Goal: Transaction & Acquisition: Purchase product/service

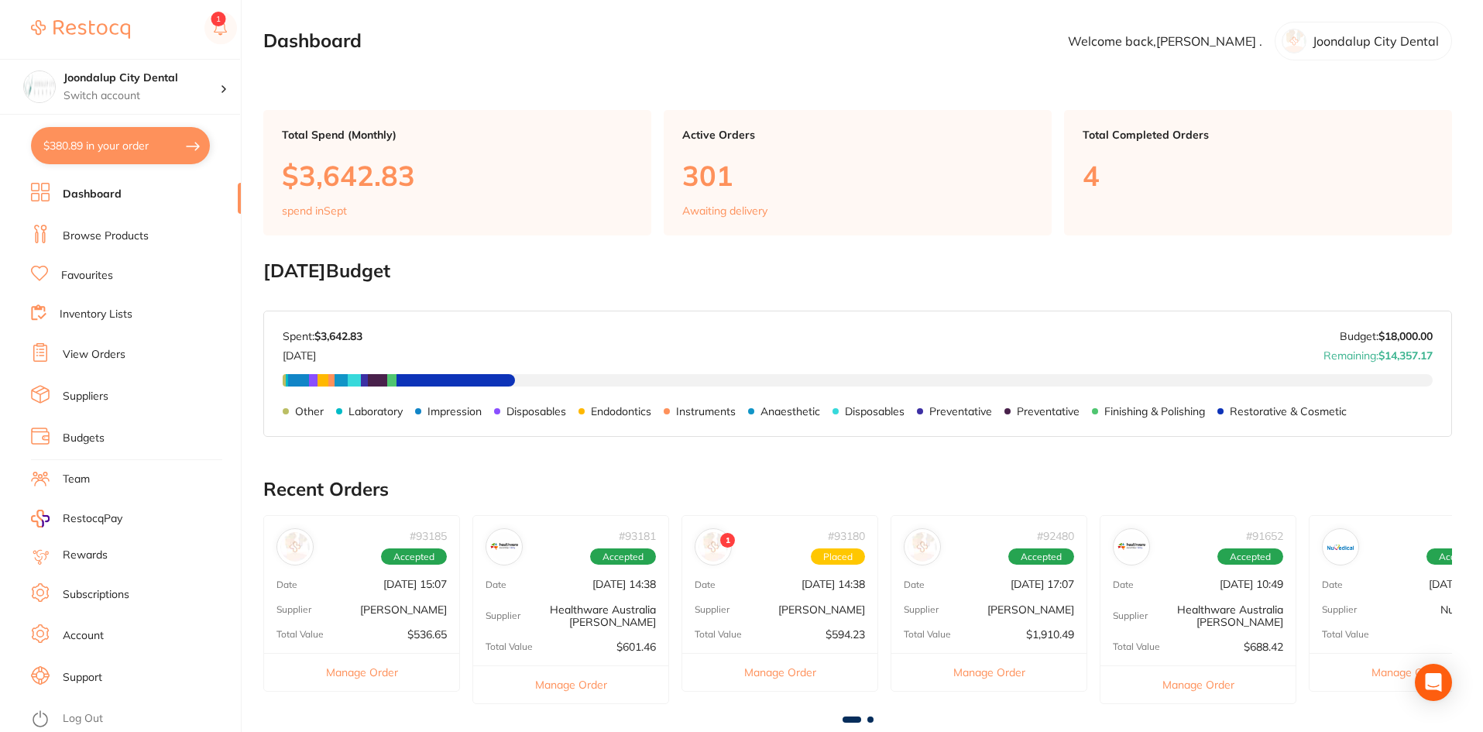
click at [135, 235] on link "Browse Products" at bounding box center [106, 235] width 86 height 15
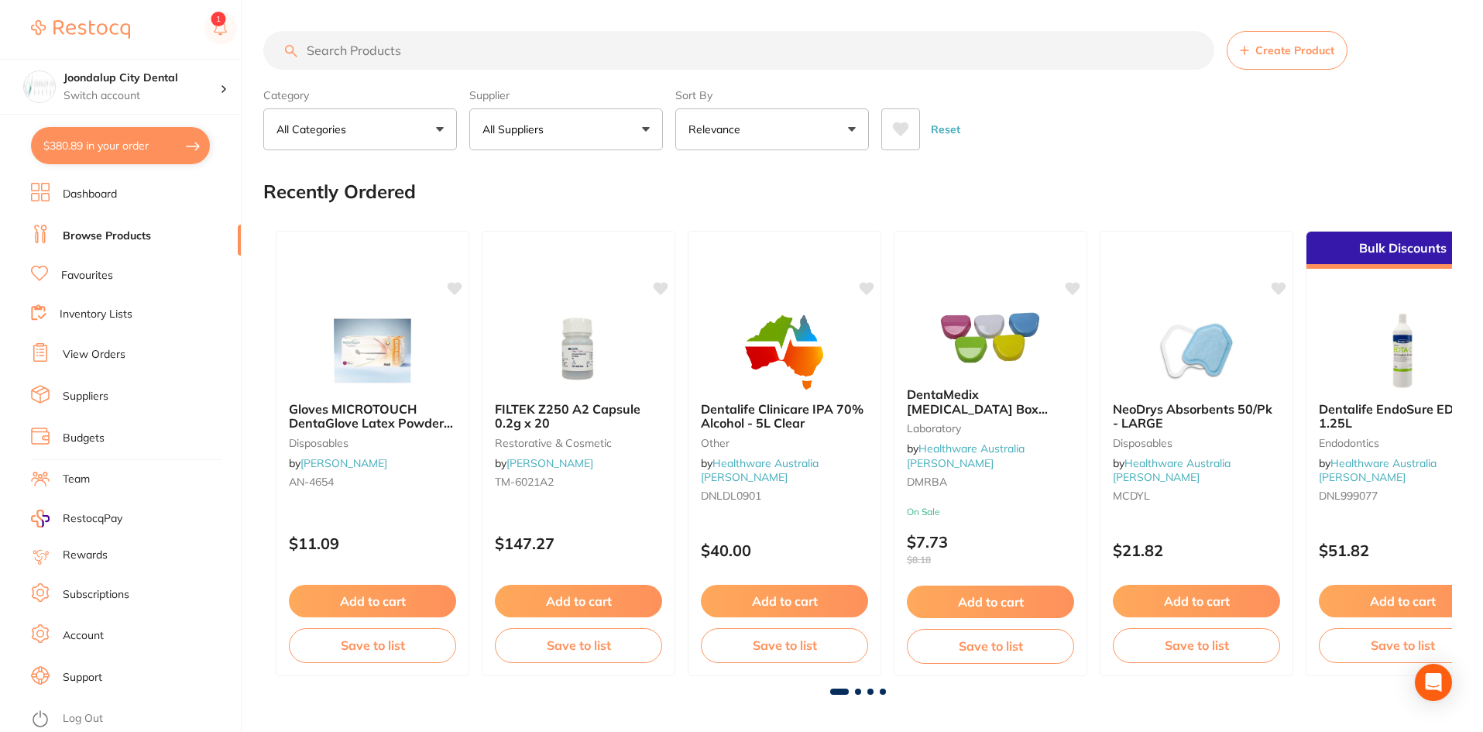
click at [168, 142] on button "$380.89 in your order" at bounding box center [120, 145] width 179 height 37
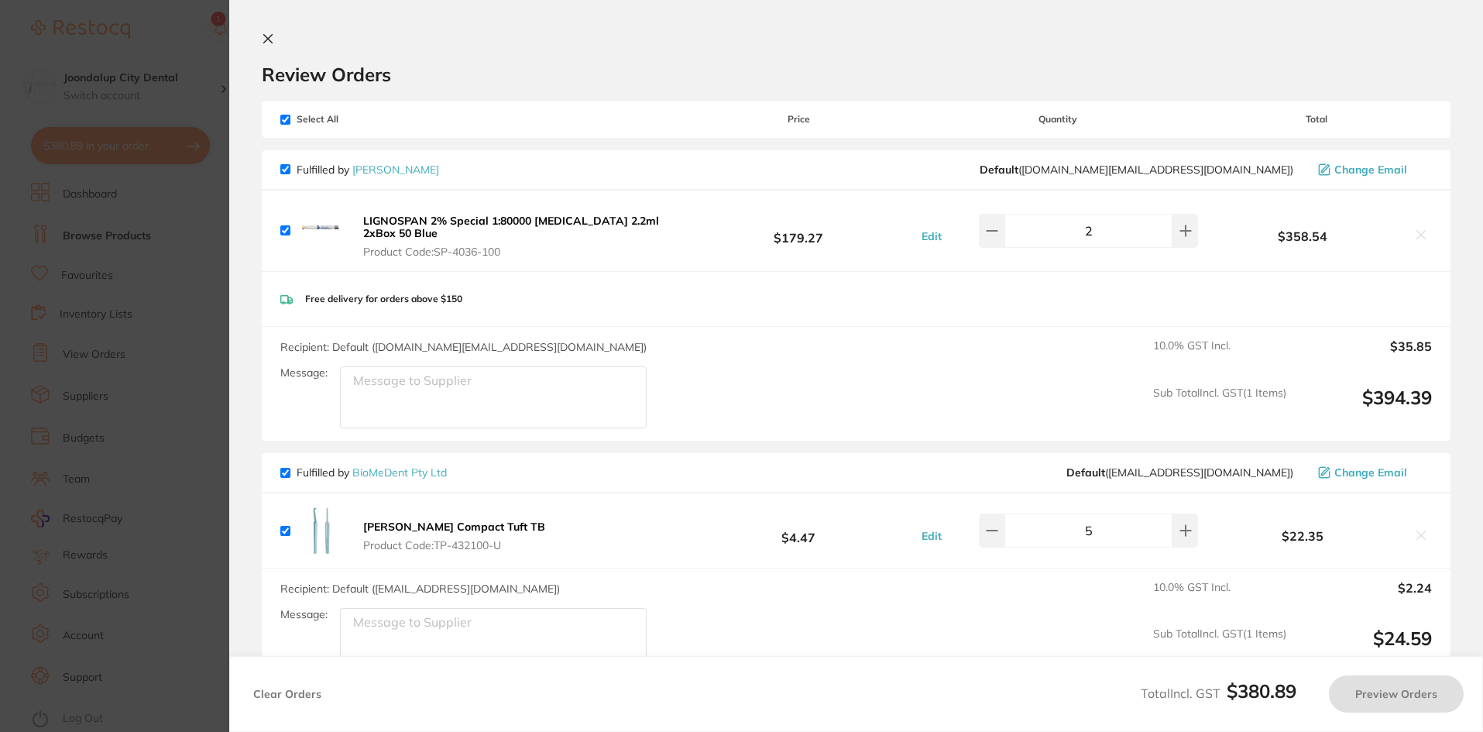
checkbox input "true"
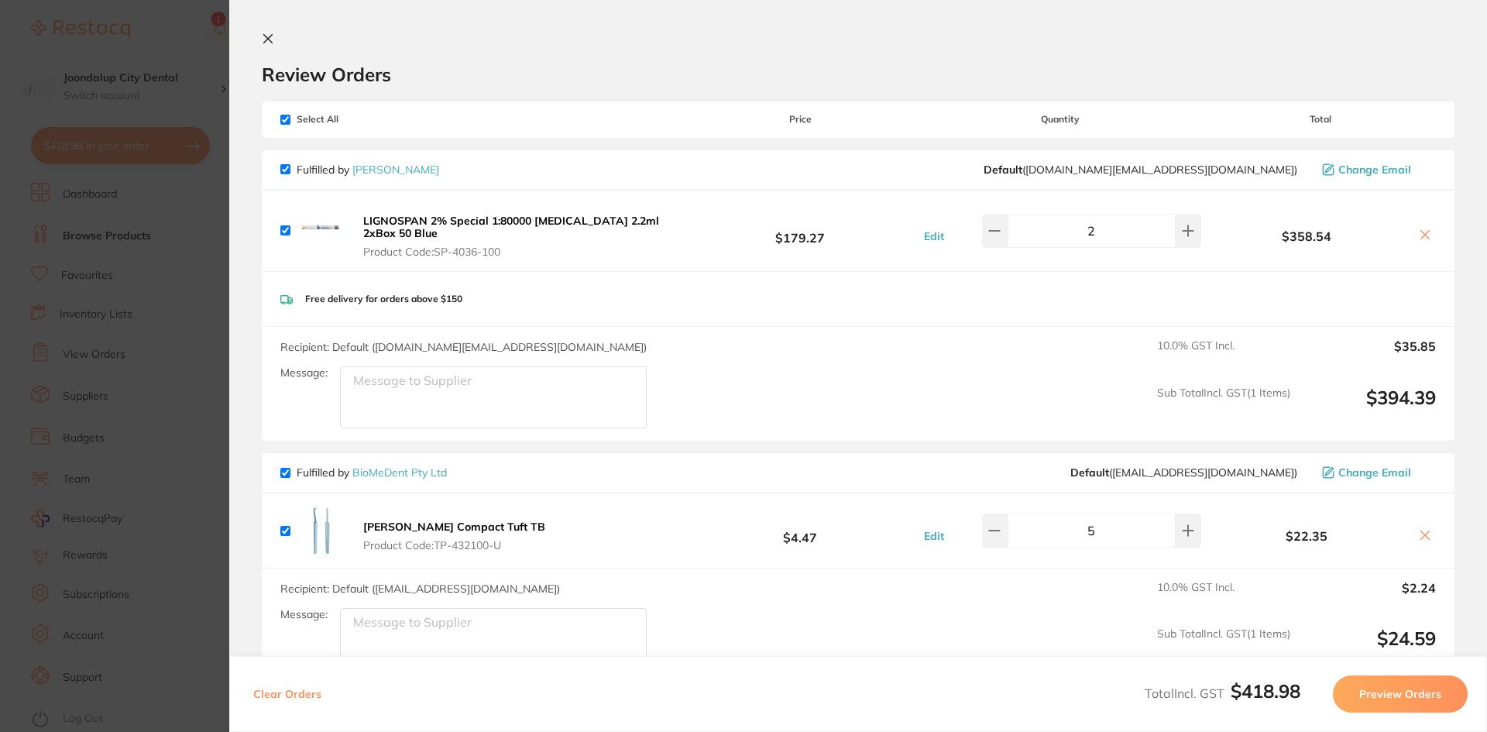
click at [271, 36] on icon at bounding box center [268, 39] width 9 height 9
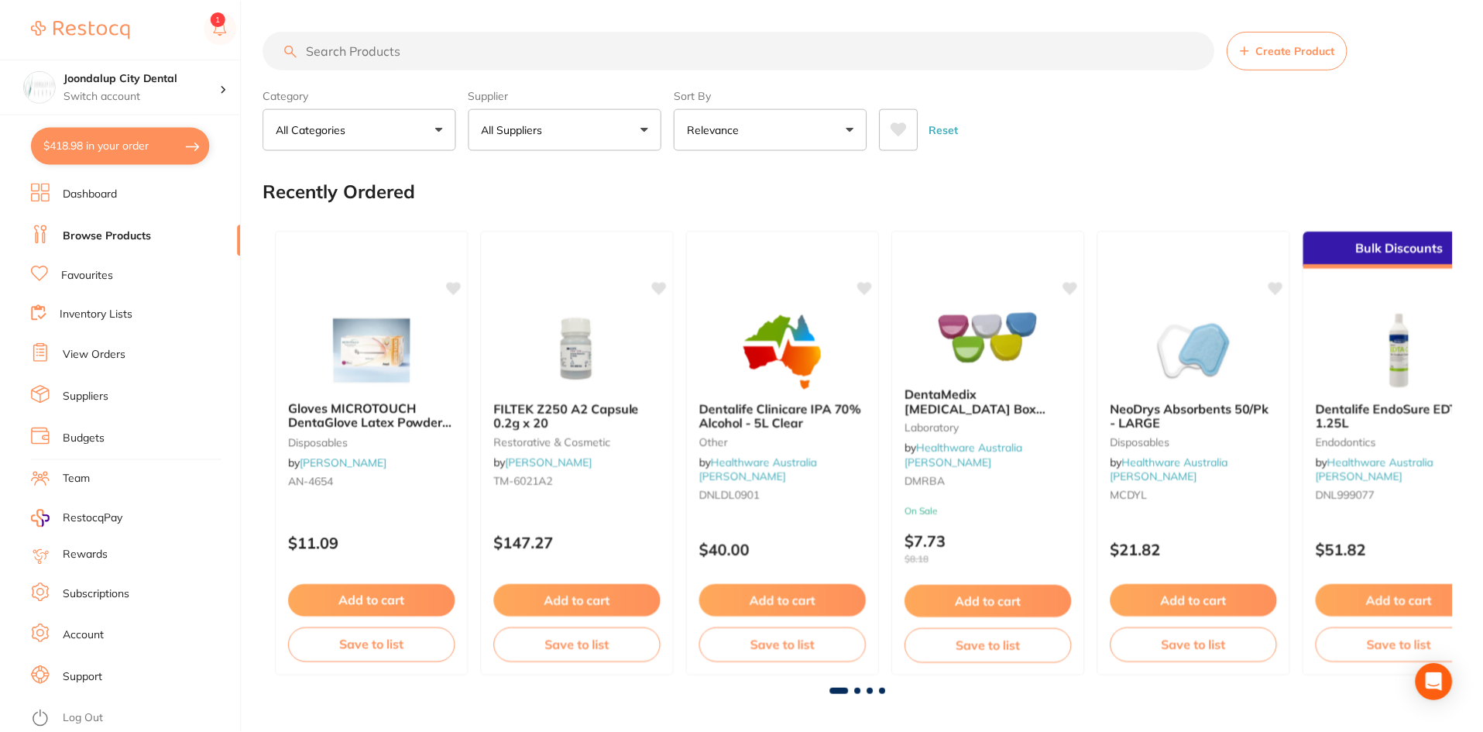
scroll to position [3, 0]
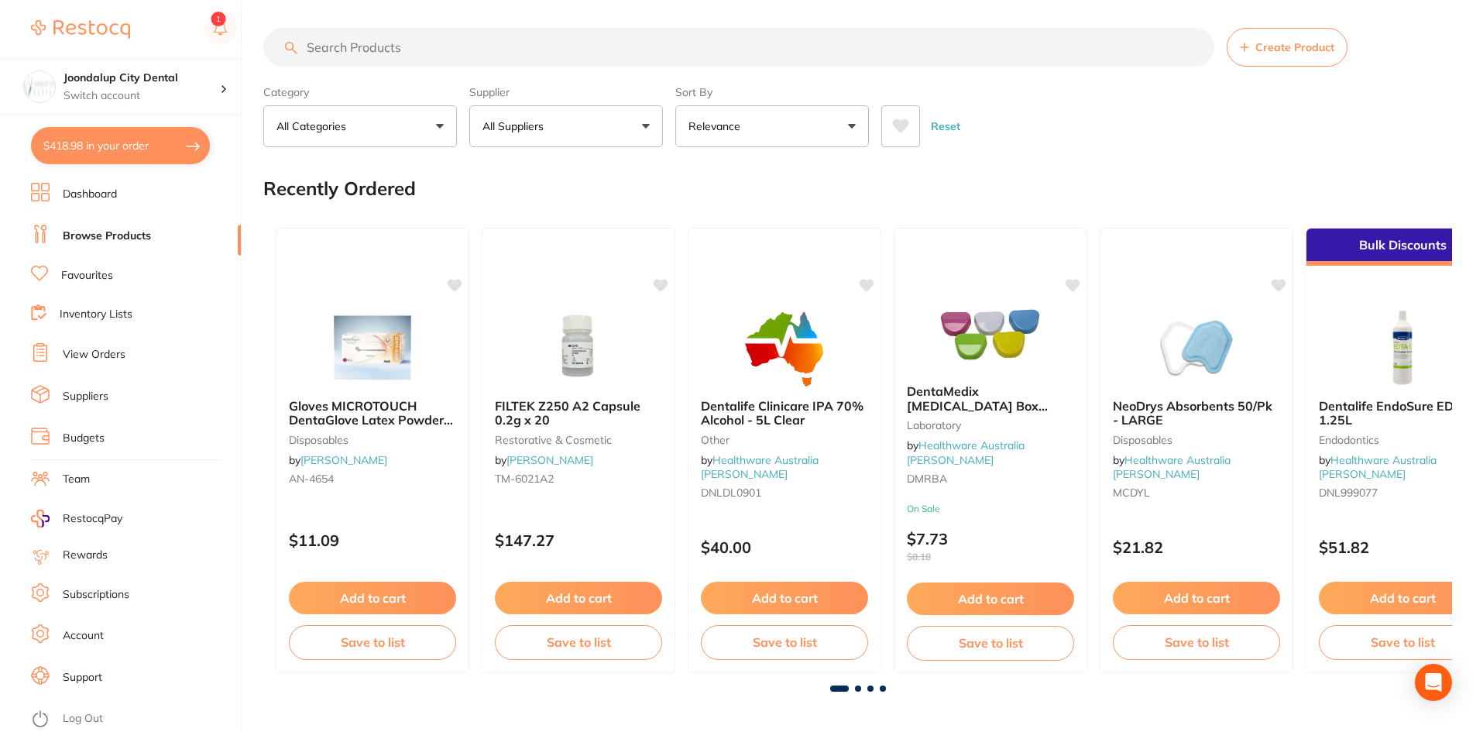
click at [401, 50] on input "search" at bounding box center [738, 47] width 951 height 39
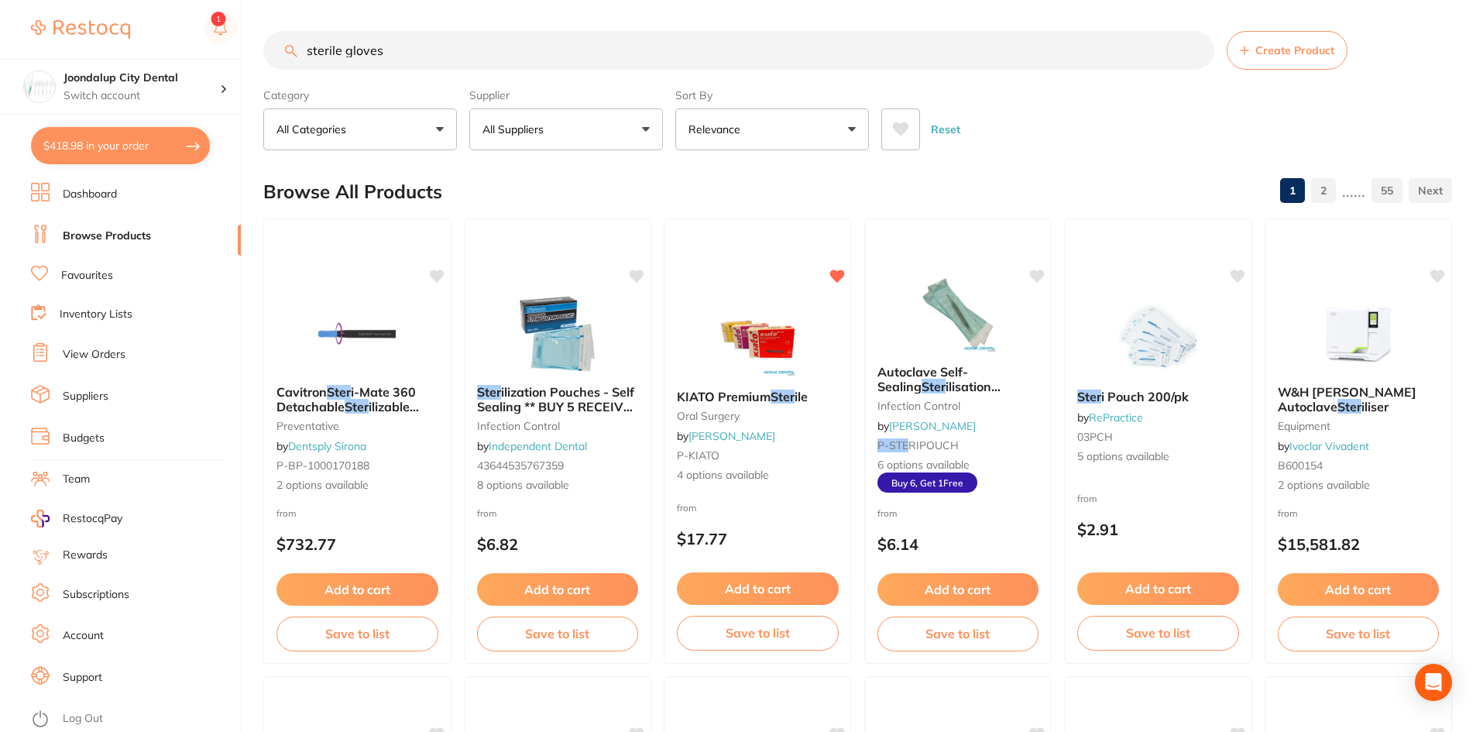
type input "sterile gloves"
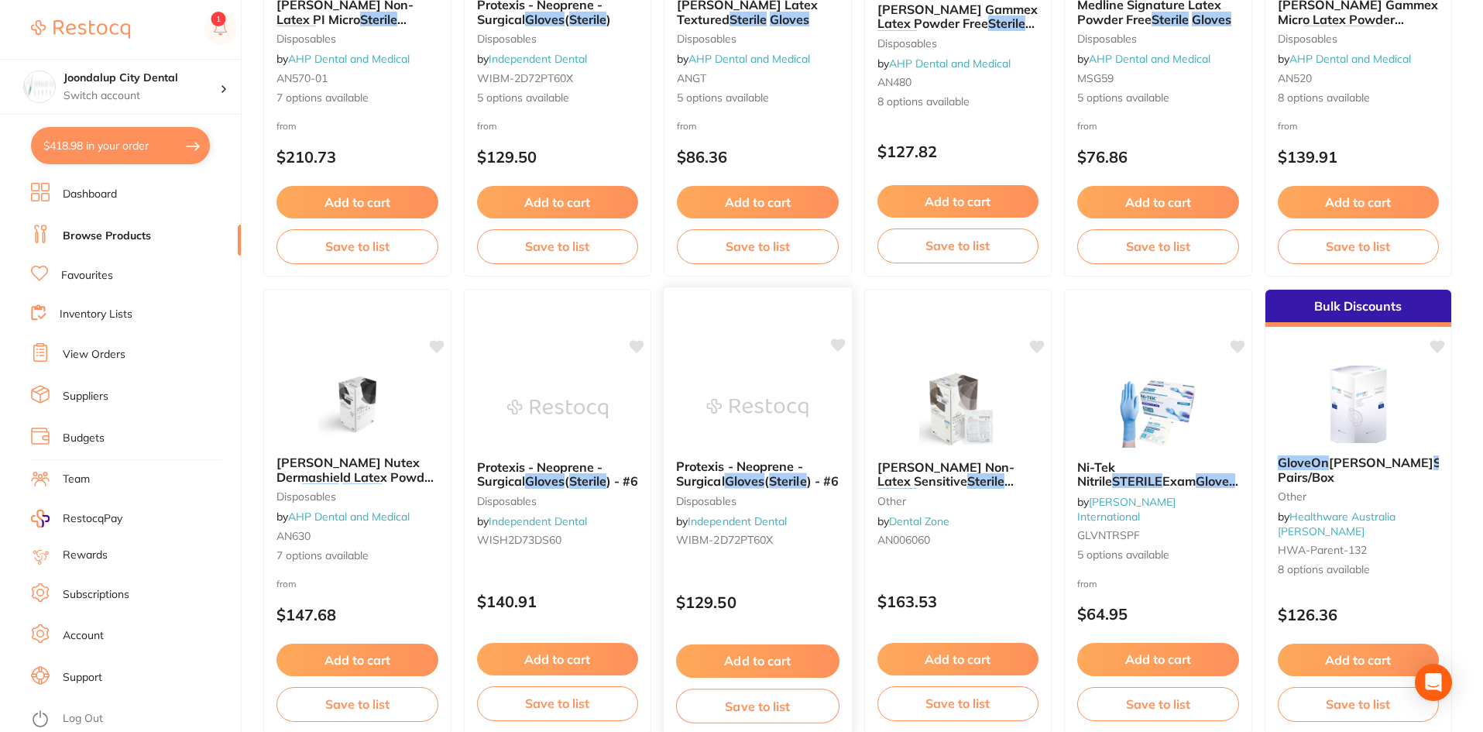
scroll to position [465, 0]
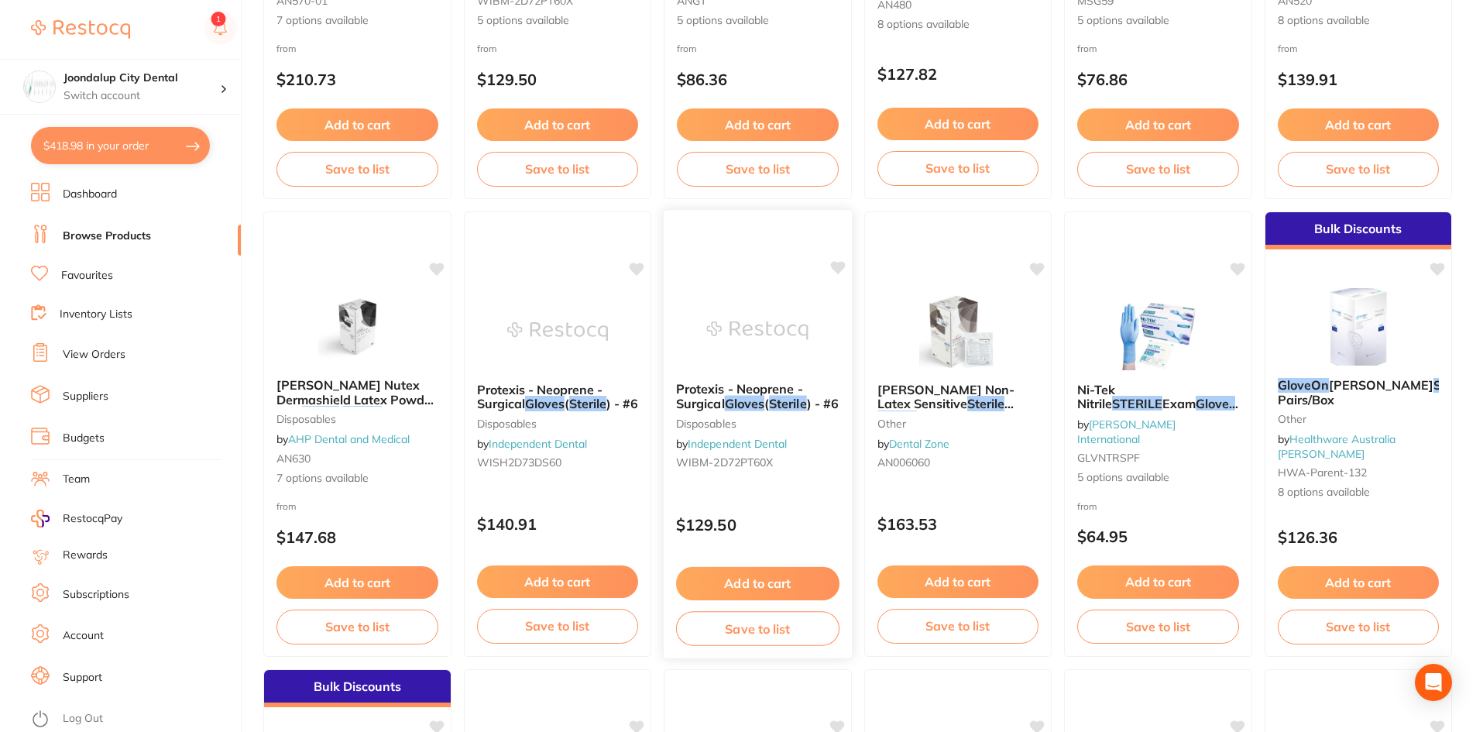
click at [789, 400] on em "Sterile" at bounding box center [787, 403] width 37 height 15
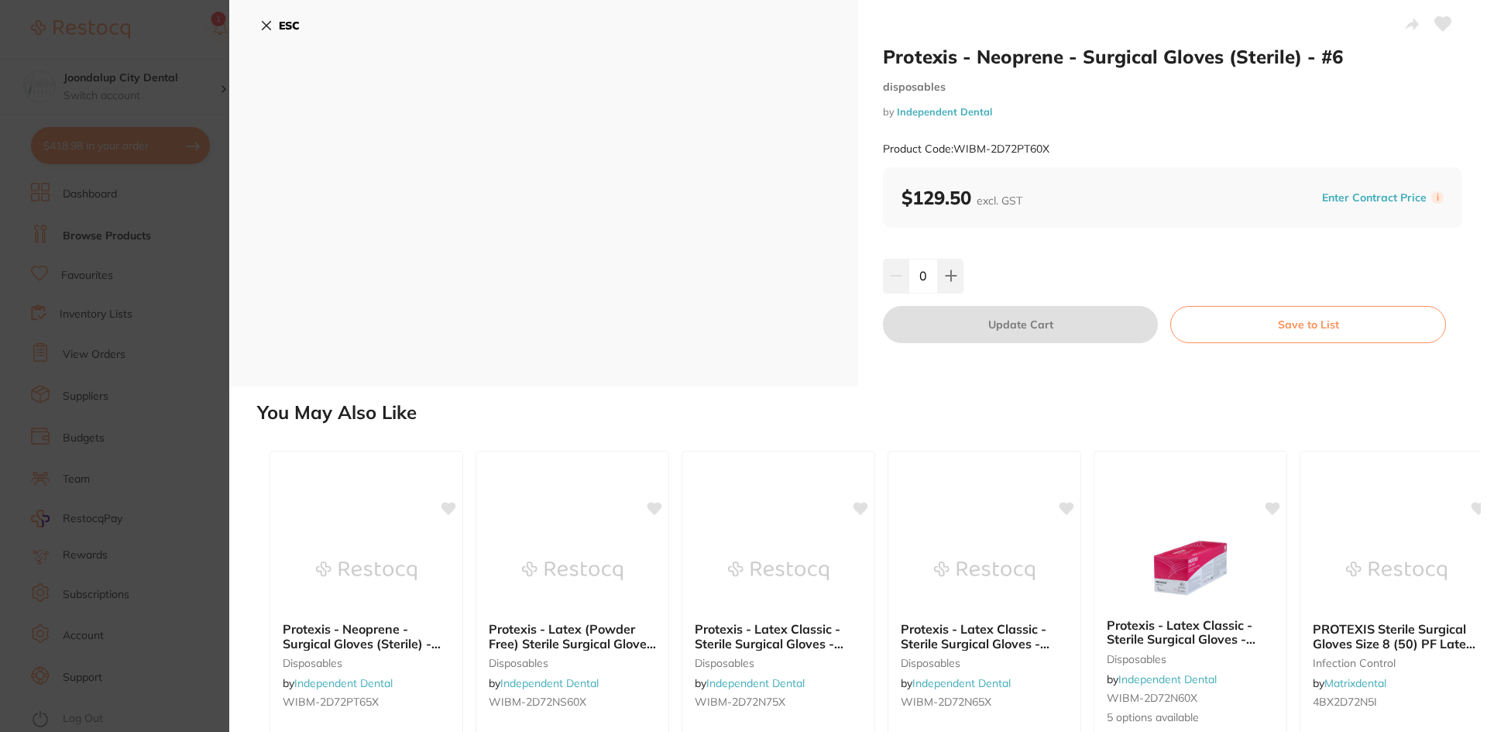
drag, startPoint x: 266, startPoint y: 23, endPoint x: 276, endPoint y: 10, distance: 16.6
click at [265, 23] on icon at bounding box center [266, 25] width 12 height 12
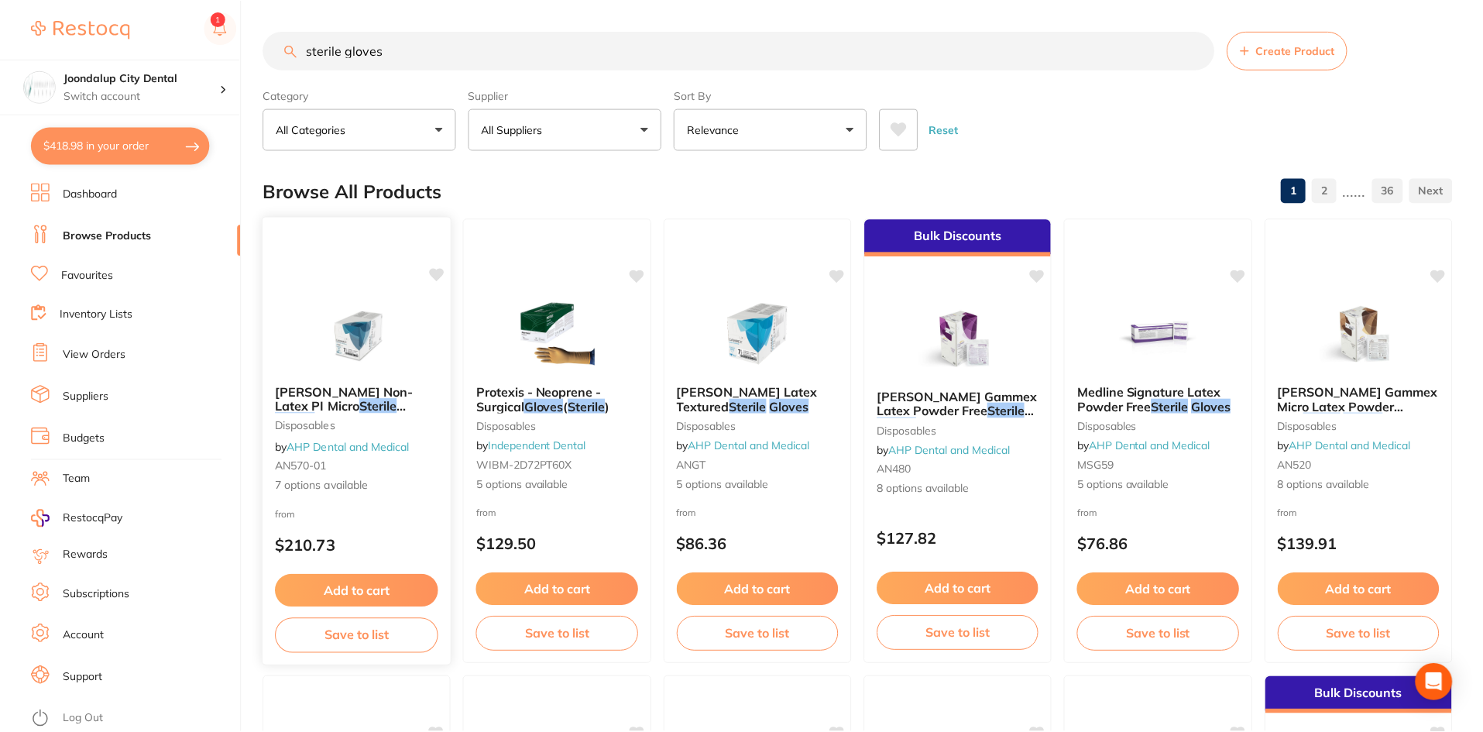
scroll to position [465, 0]
